Goal: Information Seeking & Learning: Learn about a topic

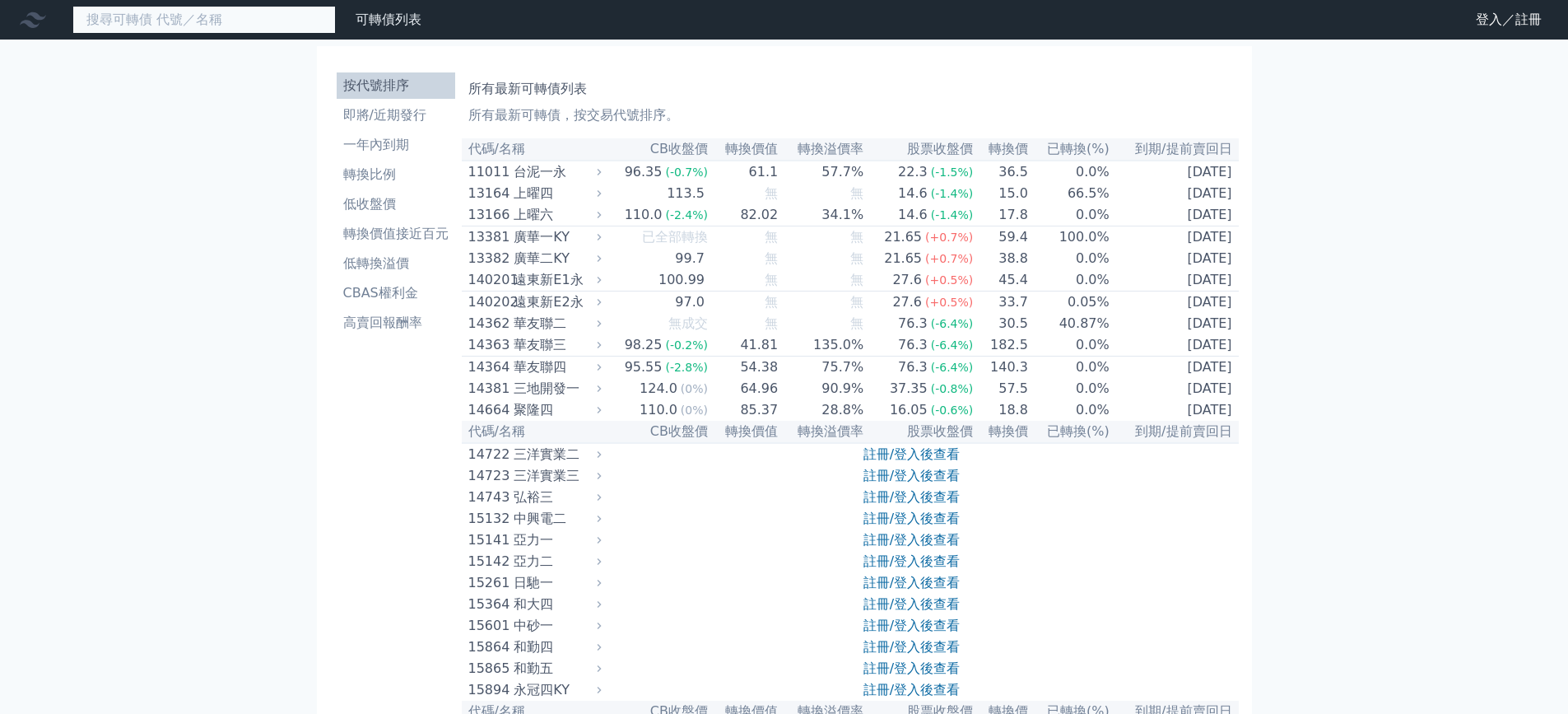
click at [195, 13] on input at bounding box center [204, 20] width 263 height 28
click at [253, 22] on input "68061" at bounding box center [204, 20] width 263 height 28
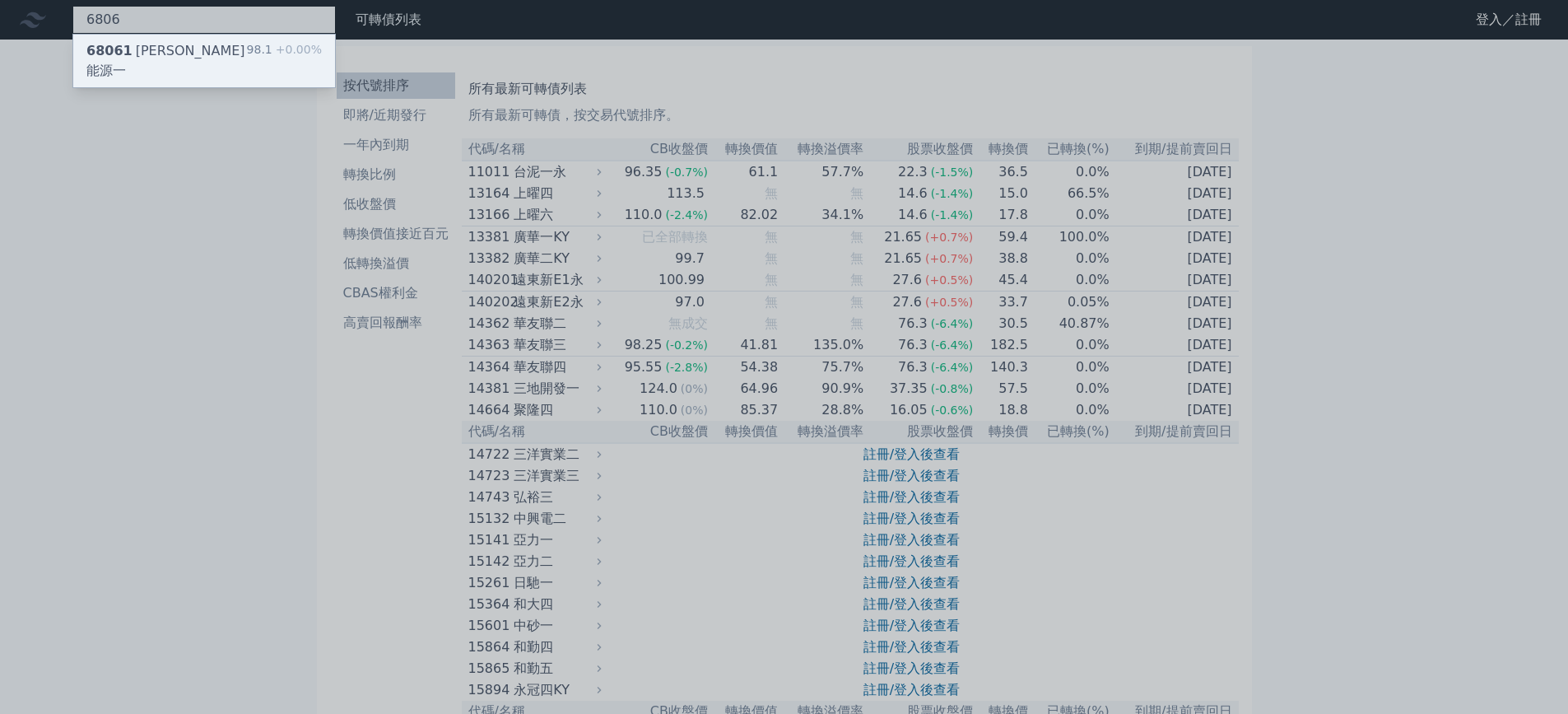
type input "6806"
click at [183, 43] on div "68061 [PERSON_NAME]能源一" at bounding box center [166, 61] width 160 height 40
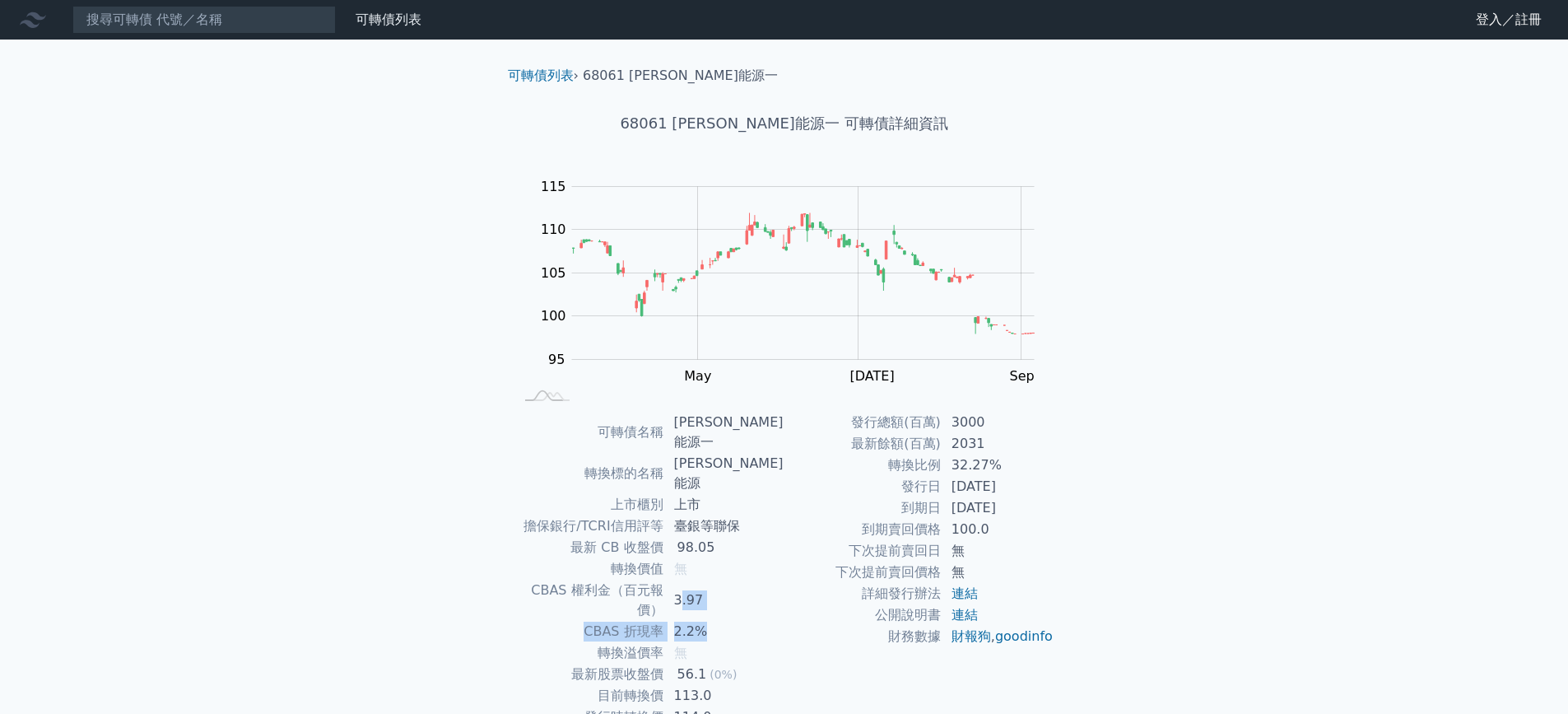
drag, startPoint x: 690, startPoint y: 543, endPoint x: 737, endPoint y: 566, distance: 52.3
click at [737, 566] on tbody "可轉債名稱 森崴能源一 轉換標的名稱 森崴能源 上市櫃別 上市 擔保銀行/TCRI信用評等 臺銀等聯保 最新 CB 收盤價 98.05 轉換價值 無 CBAS…" at bounding box center [648, 581] width 270 height 338
click at [1495, 23] on link "登入／註冊" at bounding box center [1508, 20] width 92 height 27
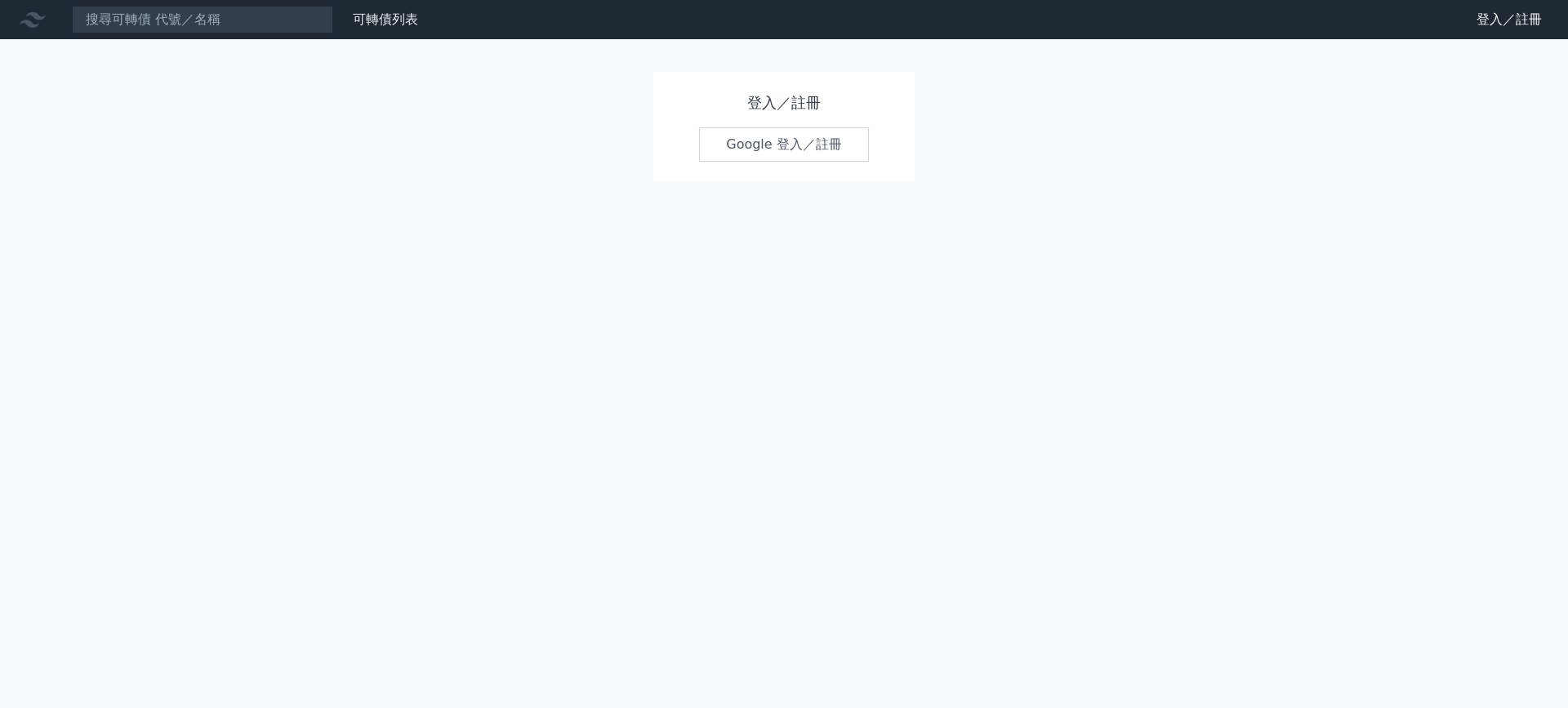
click at [755, 151] on link "Google 登入／註冊" at bounding box center [784, 144] width 170 height 34
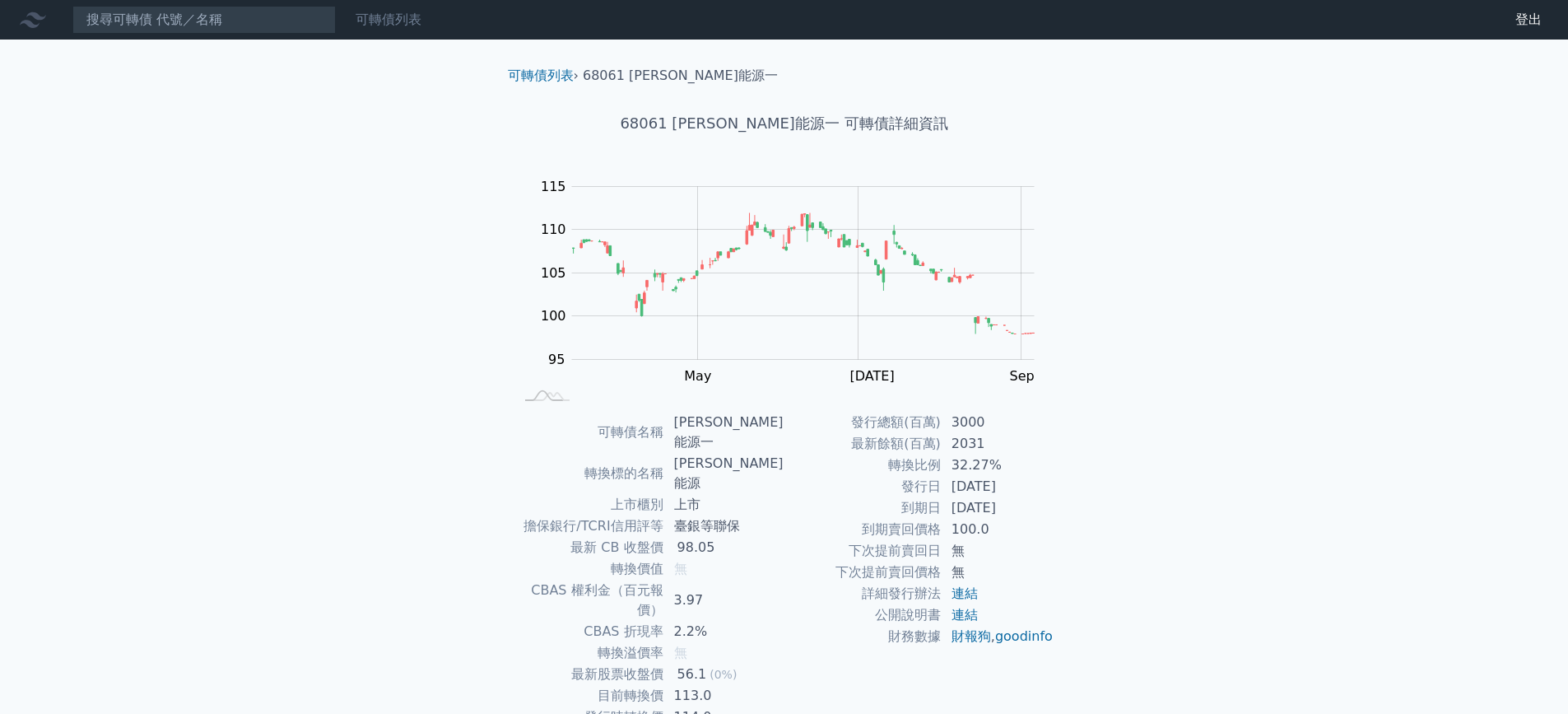
click at [408, 20] on link "可轉債列表" at bounding box center [388, 19] width 65 height 16
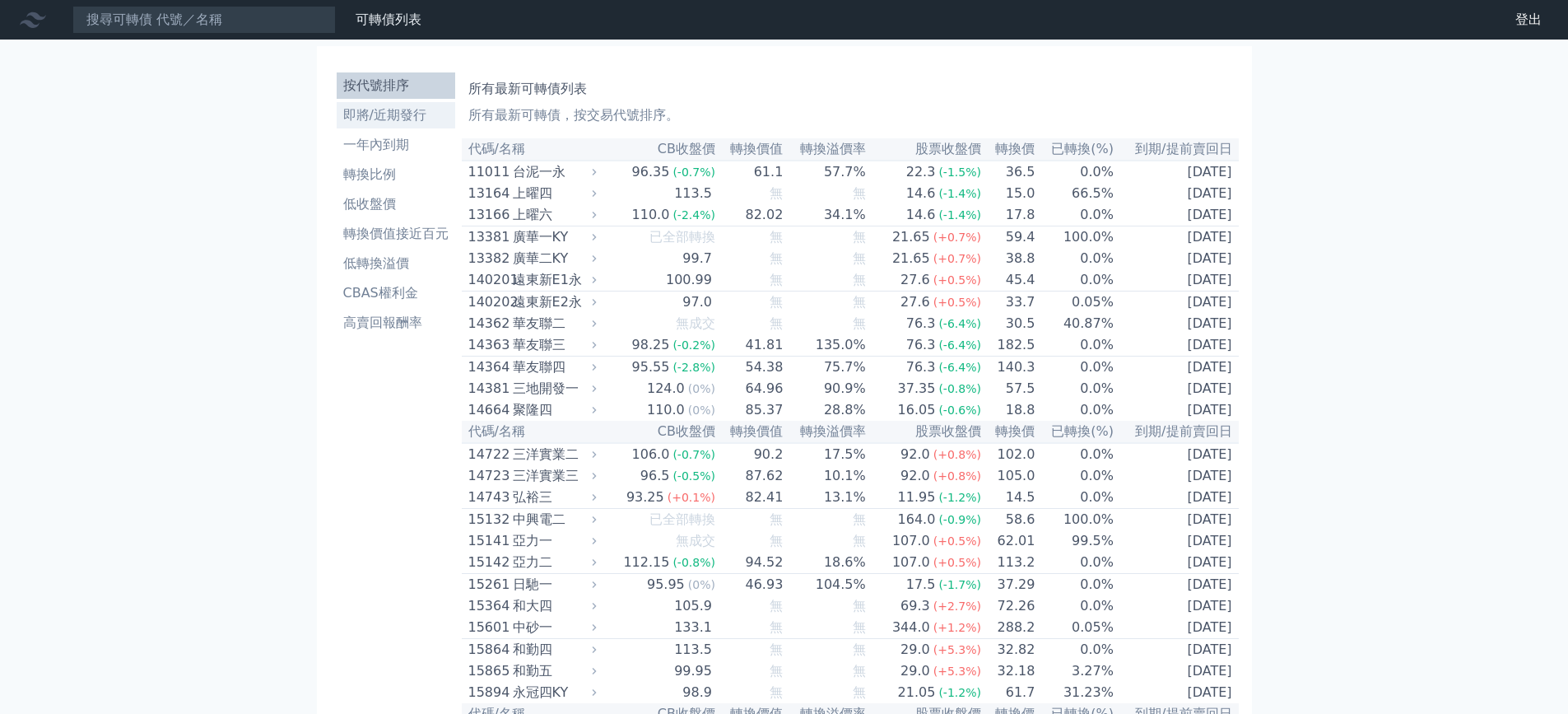
click at [418, 120] on li "即將/近期發行" at bounding box center [396, 115] width 119 height 20
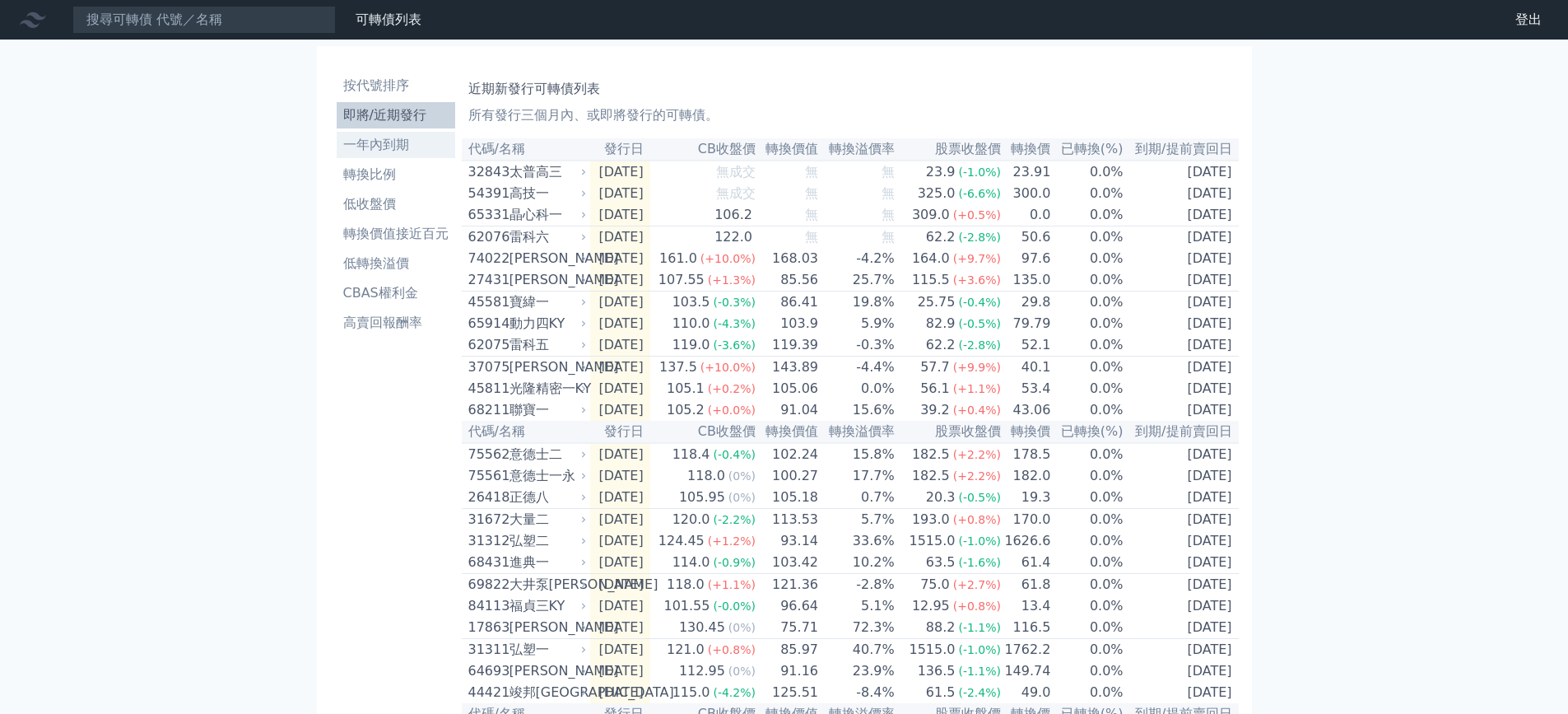
click at [424, 152] on li "一年內到期" at bounding box center [396, 145] width 119 height 20
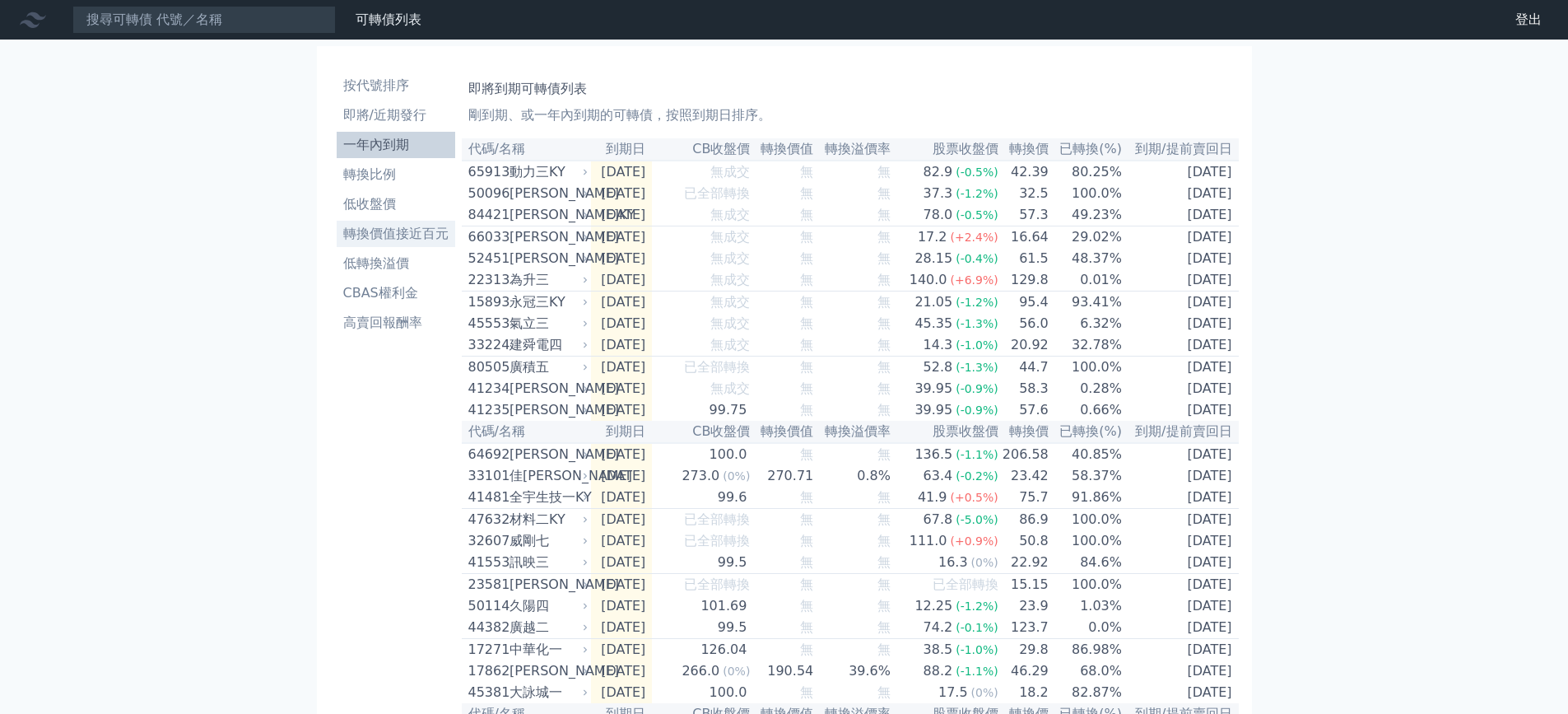
click at [430, 234] on li "轉換價值接近百元" at bounding box center [396, 233] width 119 height 20
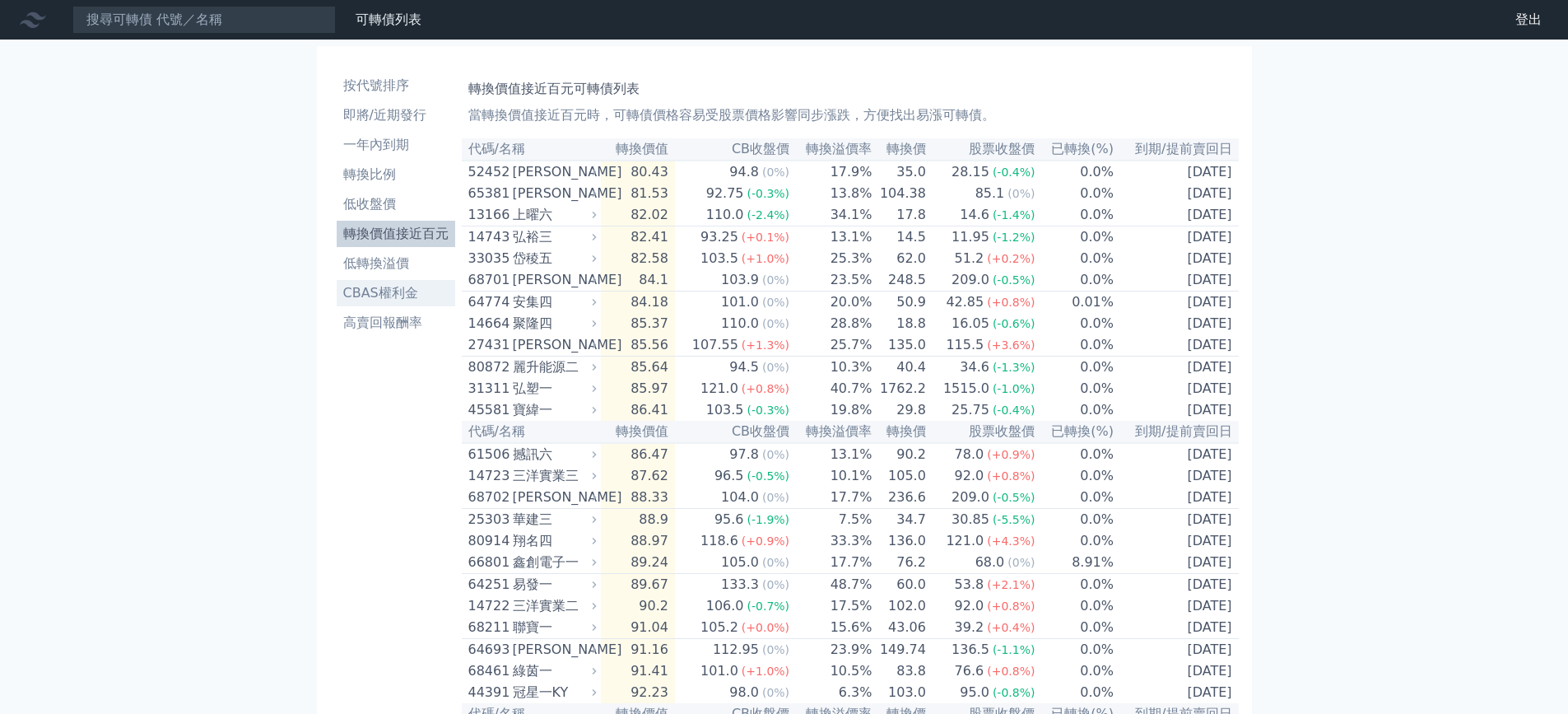
click at [404, 288] on li "CBAS權利金" at bounding box center [396, 293] width 119 height 20
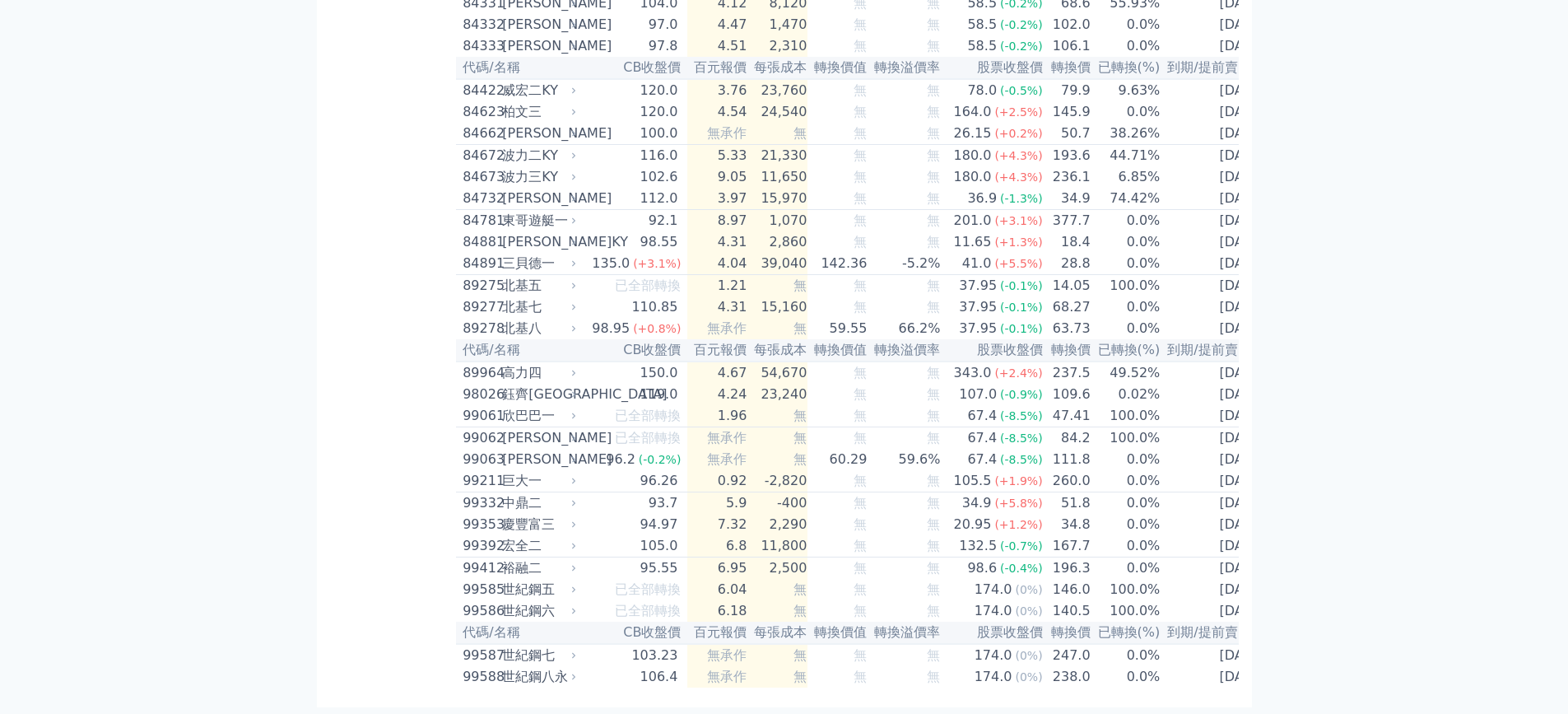
scroll to position [9558, 0]
click at [517, 471] on div "巨大一" at bounding box center [537, 481] width 71 height 20
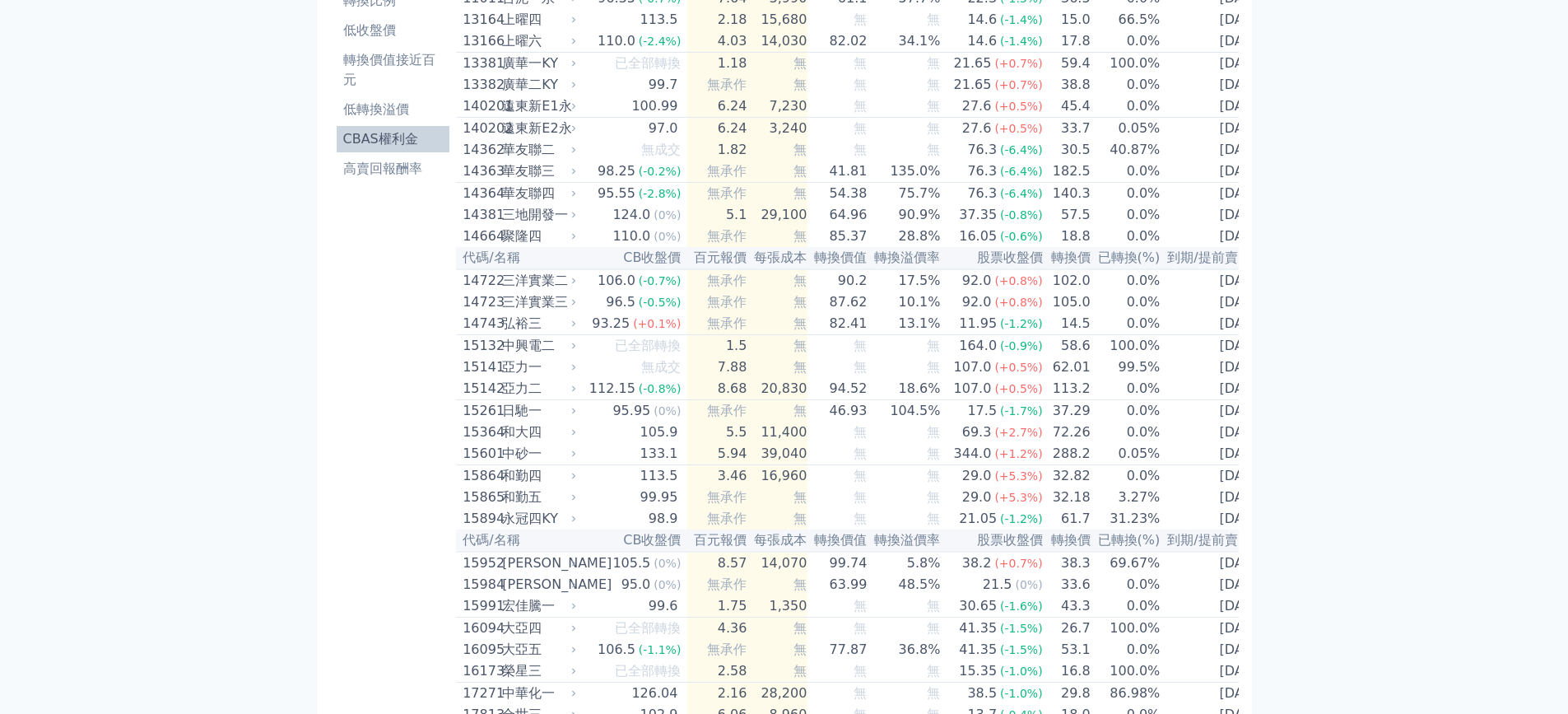
scroll to position [0, 0]
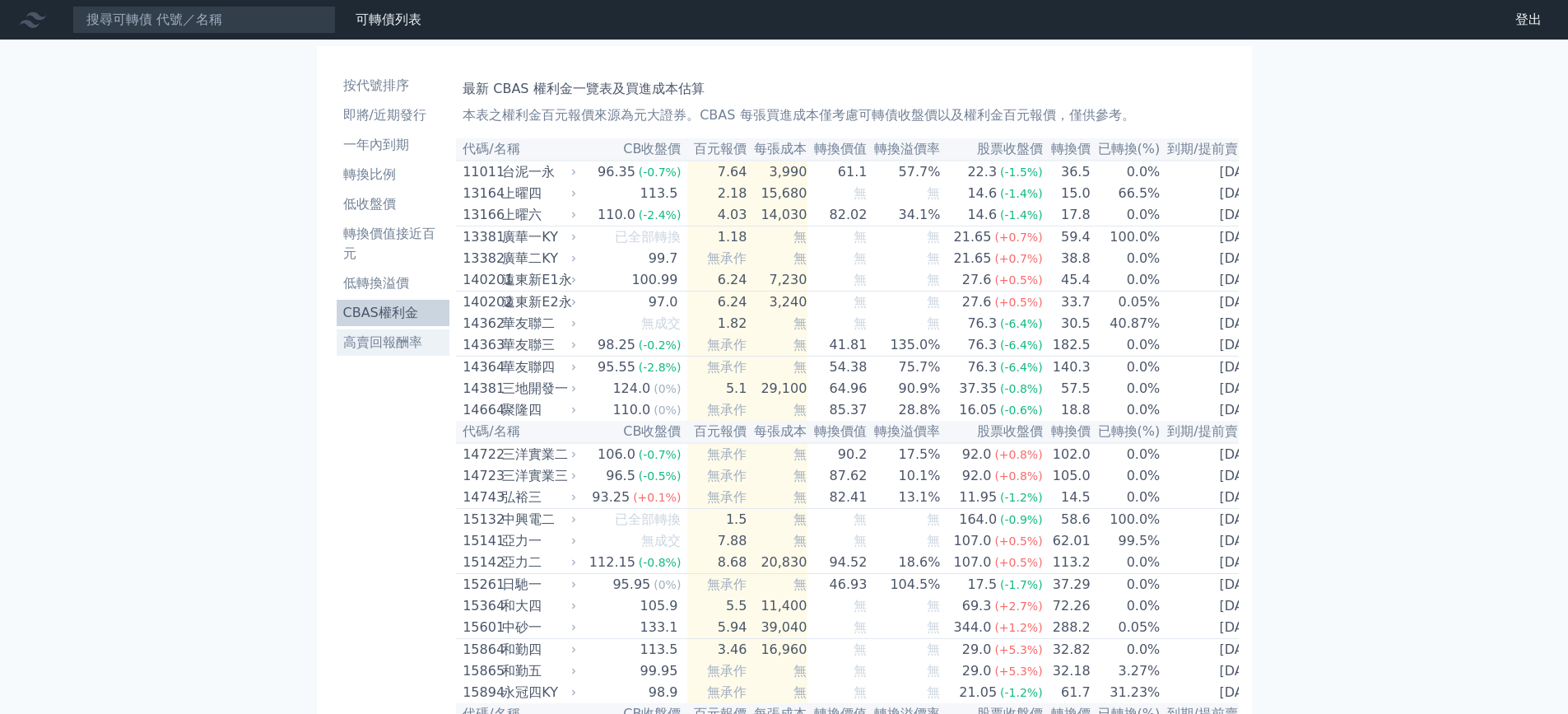
click at [405, 345] on li "高賣回報酬率" at bounding box center [394, 342] width 114 height 20
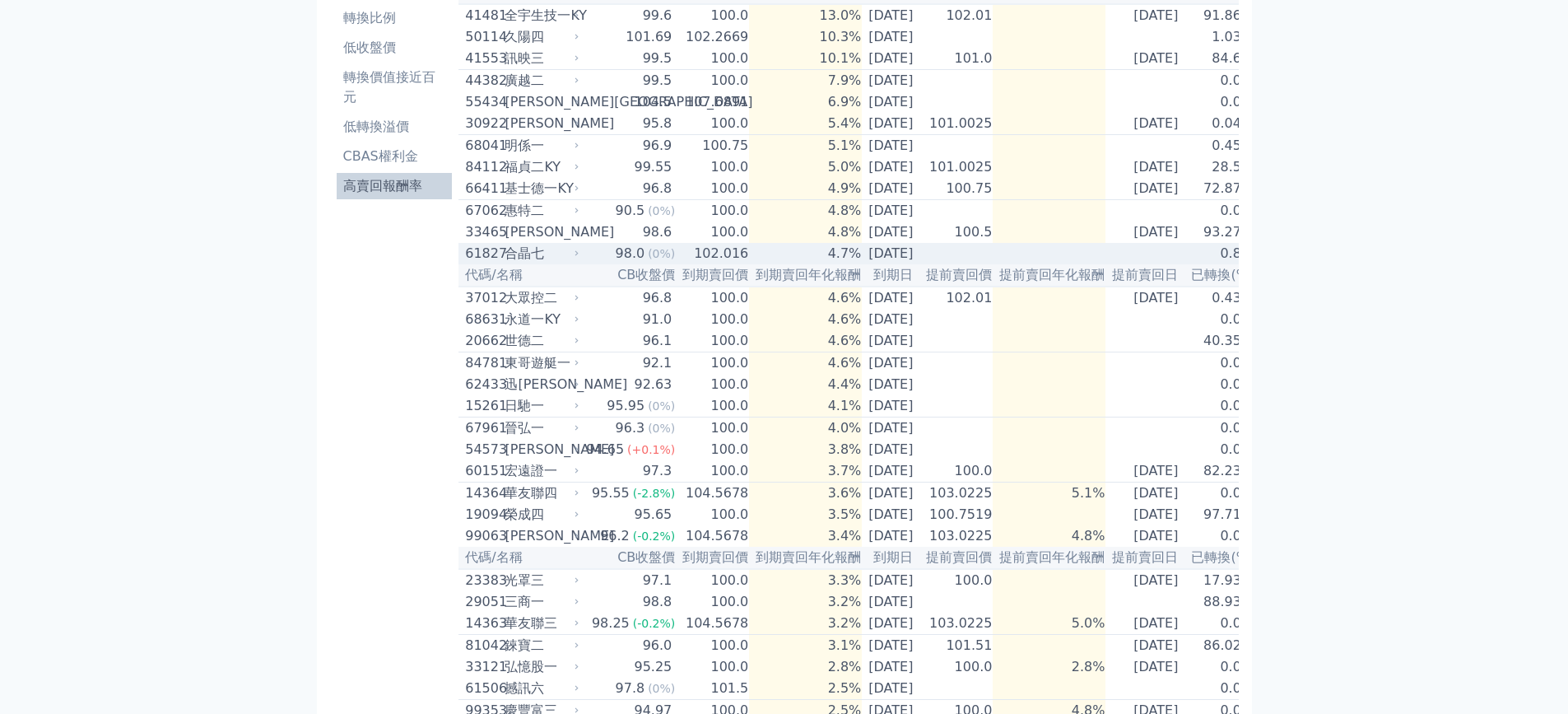
scroll to position [165, 0]
